Goal: Task Accomplishment & Management: Use online tool/utility

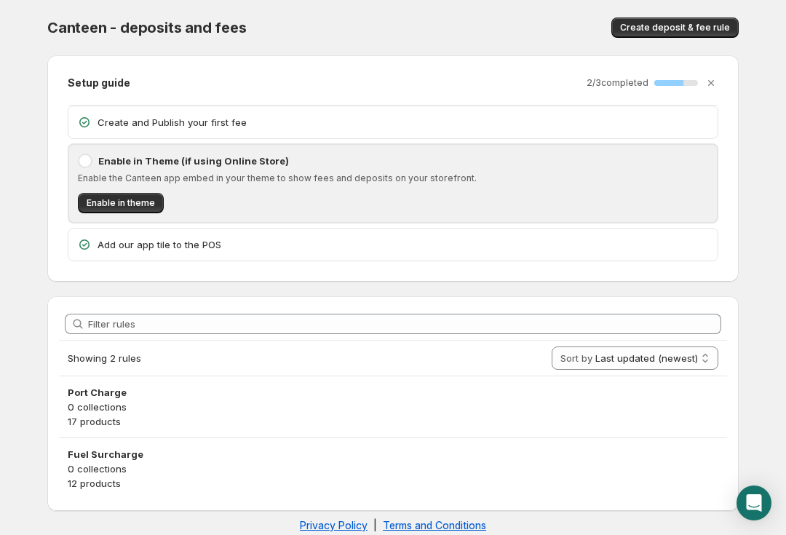
click at [696, 24] on span "Create deposit & fee rule" at bounding box center [675, 28] width 110 height 12
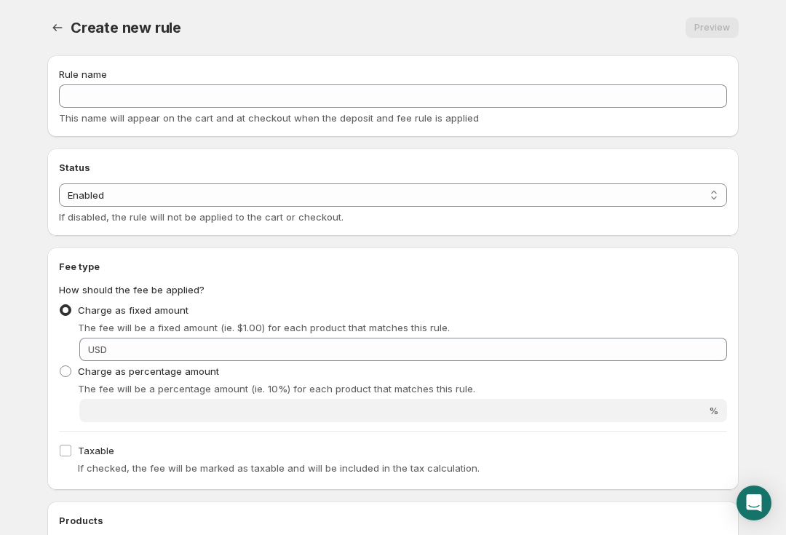
click at [55, 36] on button "Settings" at bounding box center [57, 27] width 20 height 20
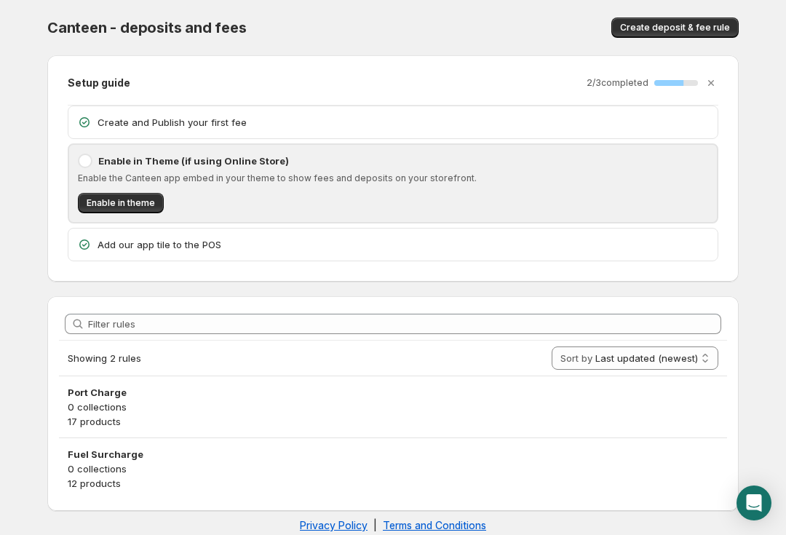
click at [95, 119] on div "Create and Publish your first fee" at bounding box center [393, 122] width 632 height 15
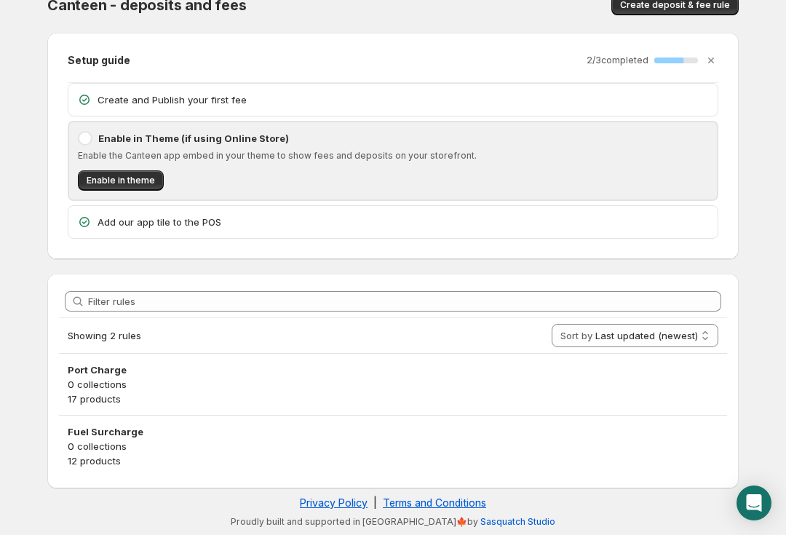
scroll to position [23, 0]
click at [711, 63] on icon "Dismiss setup guide" at bounding box center [711, 60] width 15 height 15
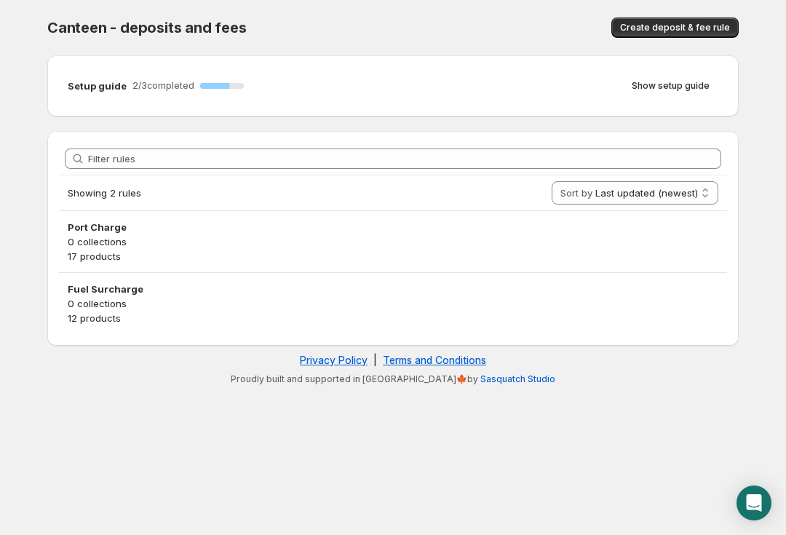
click at [686, 80] on span "Show setup guide" at bounding box center [671, 86] width 78 height 12
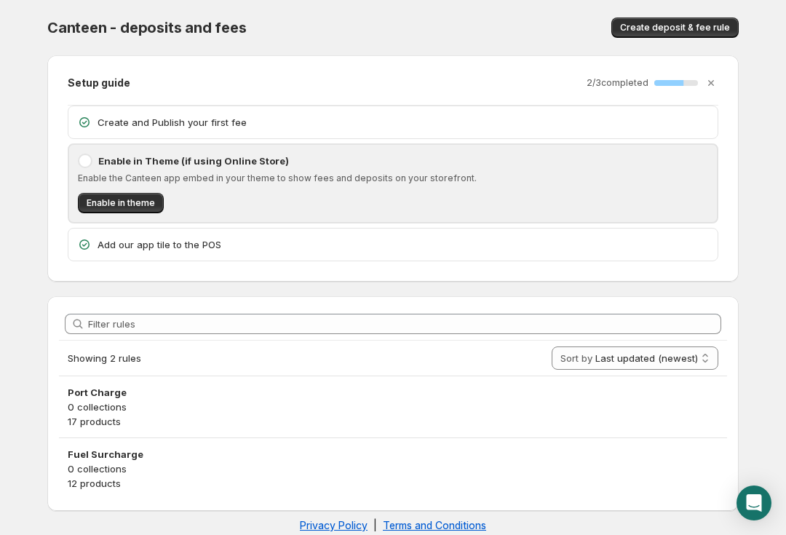
click at [755, 492] on div "Open Intercom Messenger" at bounding box center [754, 502] width 35 height 35
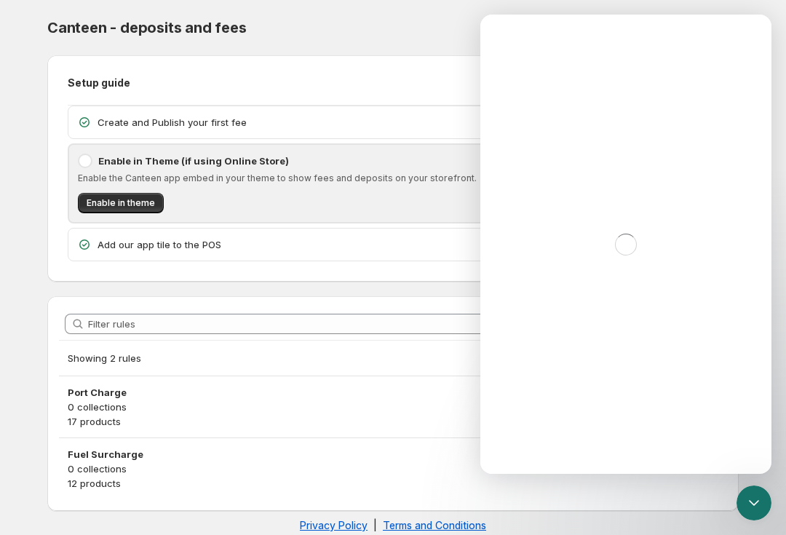
click at [756, 496] on icon "Close Intercom Messenger" at bounding box center [753, 502] width 17 height 17
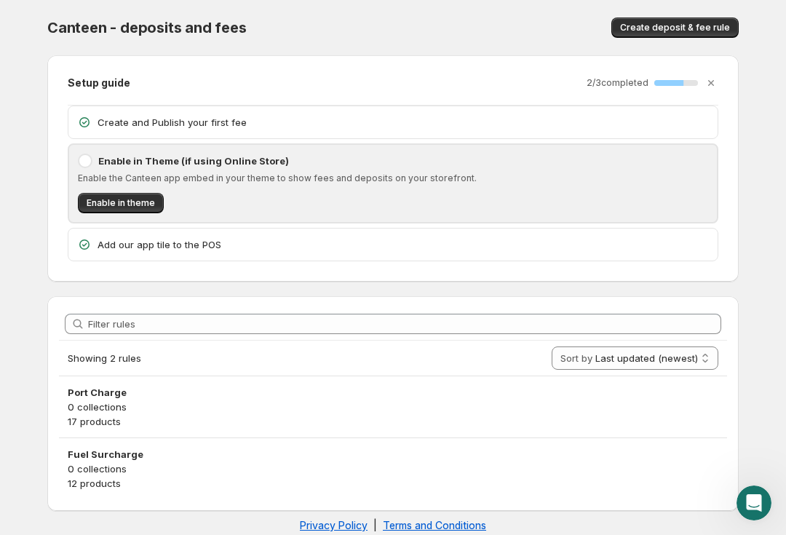
click at [749, 490] on div "Open Intercom Messenger" at bounding box center [754, 503] width 48 height 48
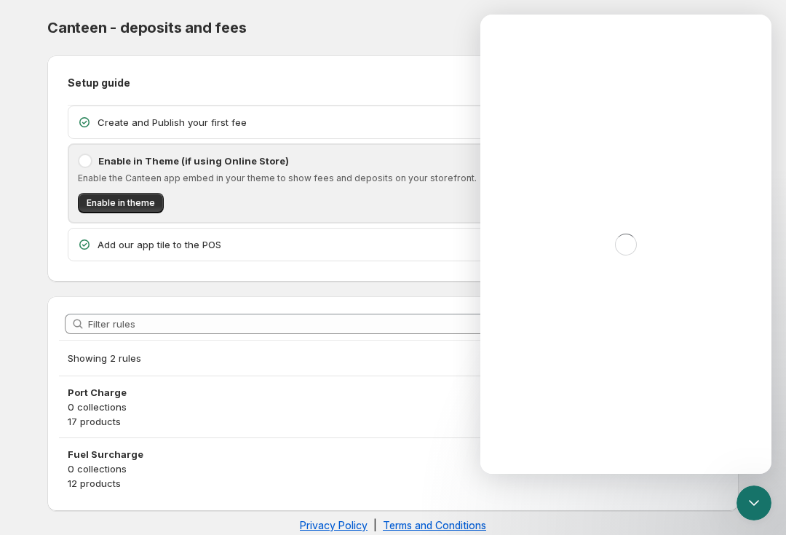
click at [750, 520] on div at bounding box center [754, 502] width 35 height 35
click at [763, 494] on div "Close Intercom Messenger" at bounding box center [754, 502] width 35 height 35
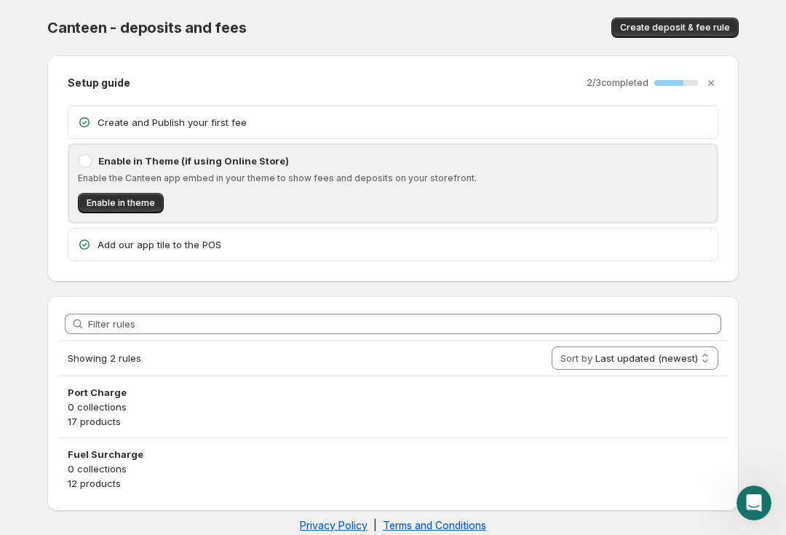
click at [747, 520] on div at bounding box center [754, 502] width 35 height 35
click at [758, 501] on icon "Open Intercom Messenger" at bounding box center [754, 503] width 24 height 24
